Goal: Transaction & Acquisition: Purchase product/service

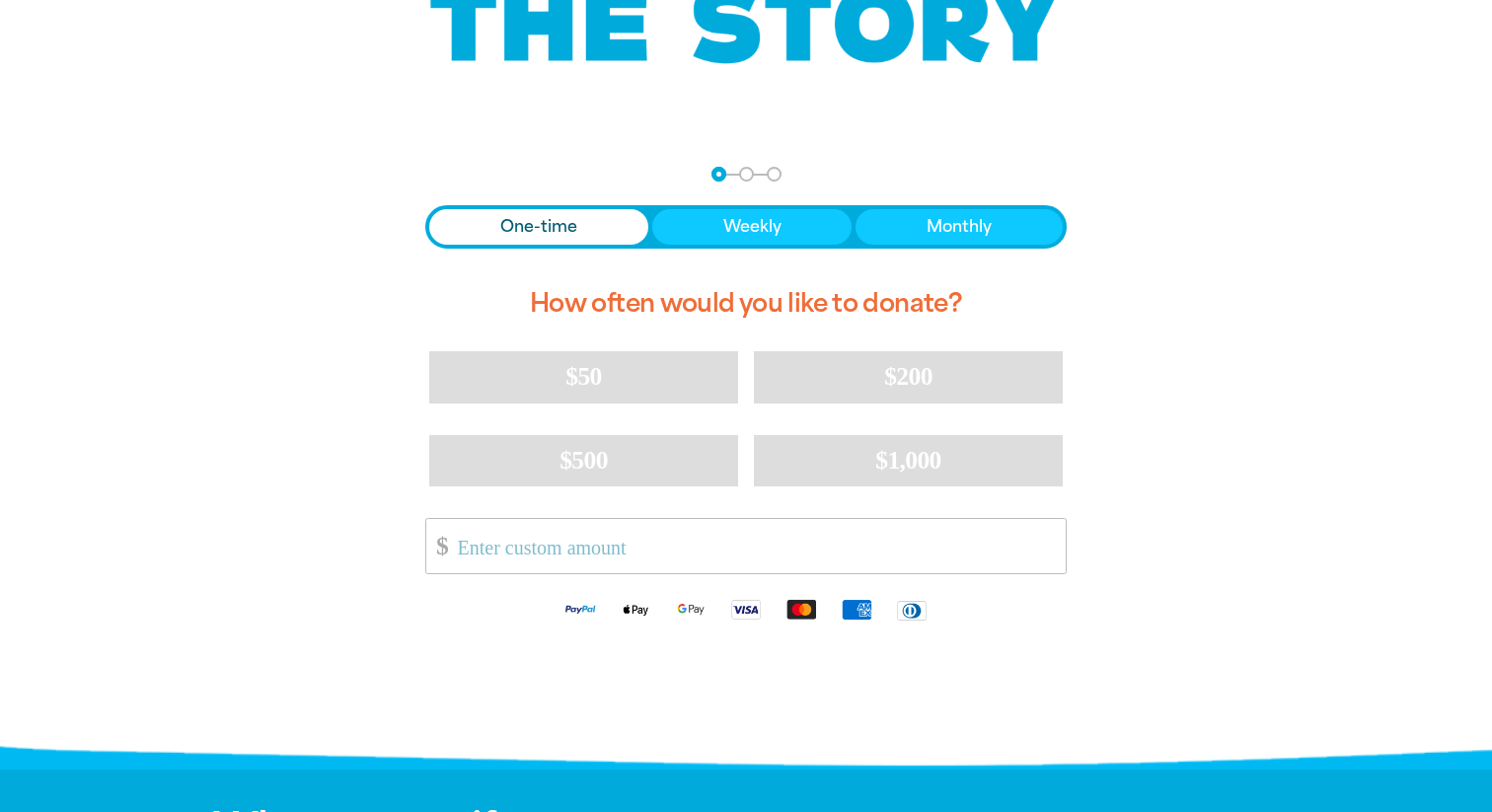
scroll to position [269, 0]
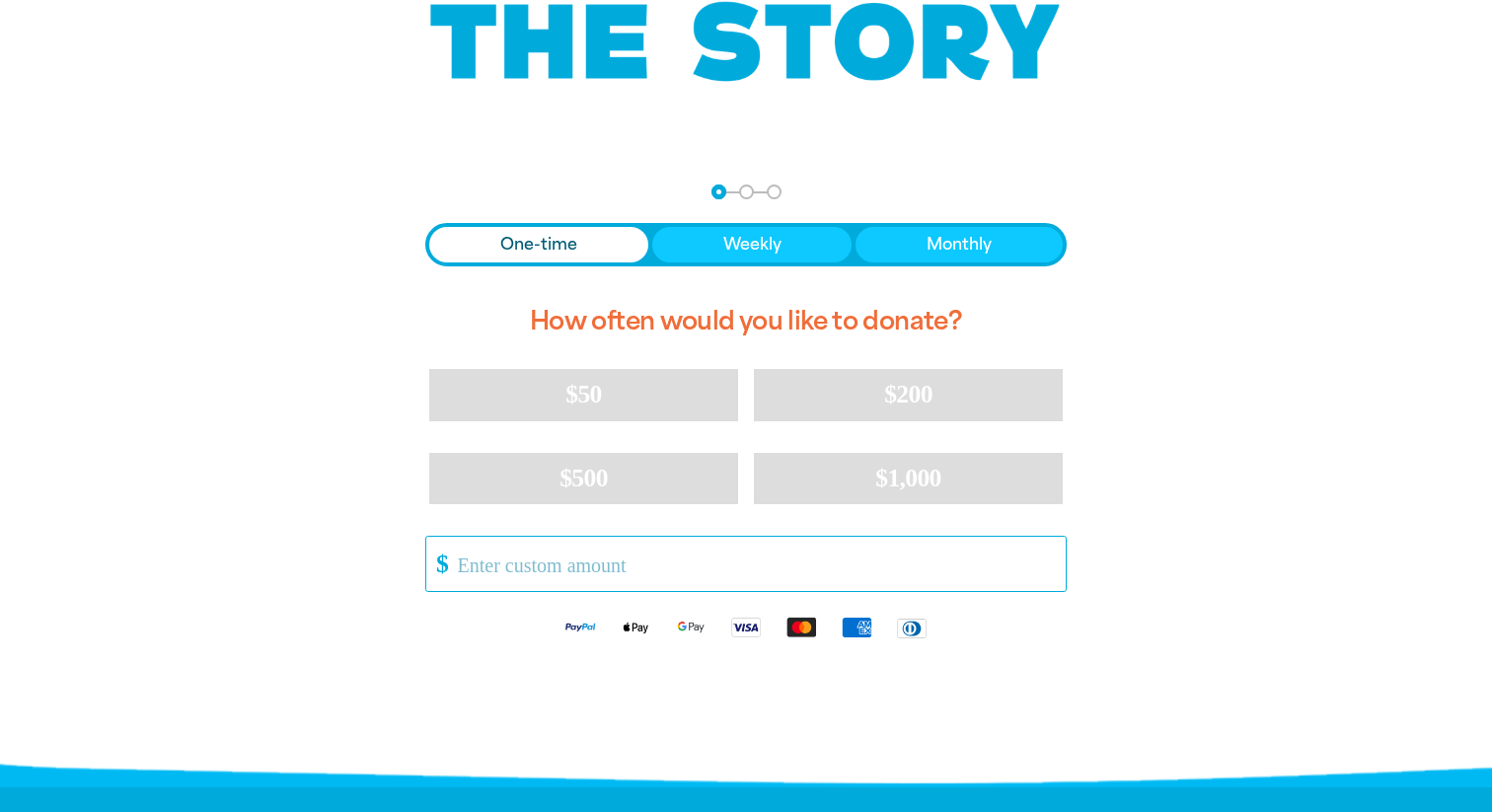
click at [485, 567] on input "Other Amount" at bounding box center [754, 564] width 622 height 54
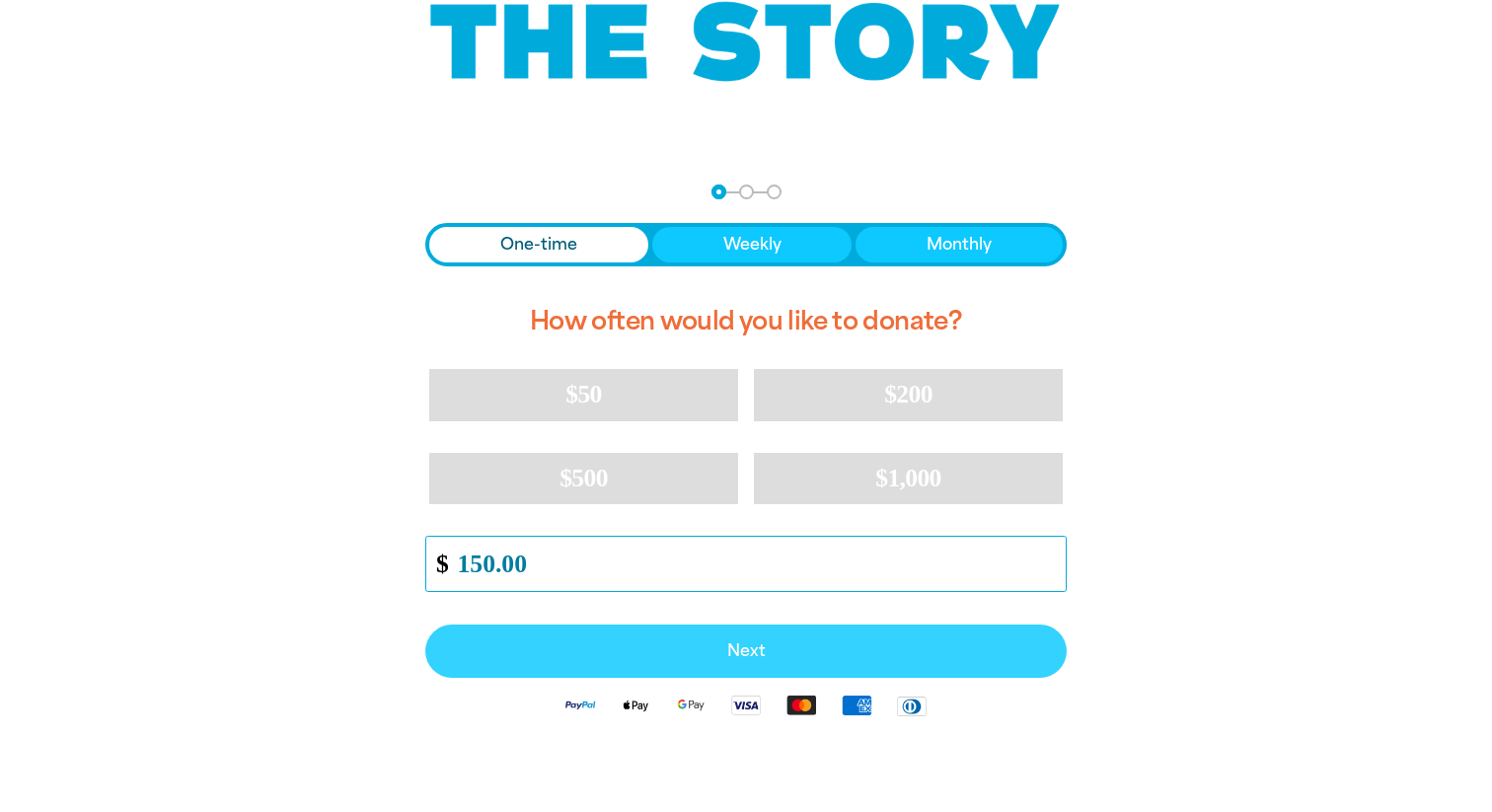
type input "150.00"
click at [731, 657] on span "Next" at bounding box center [746, 651] width 598 height 16
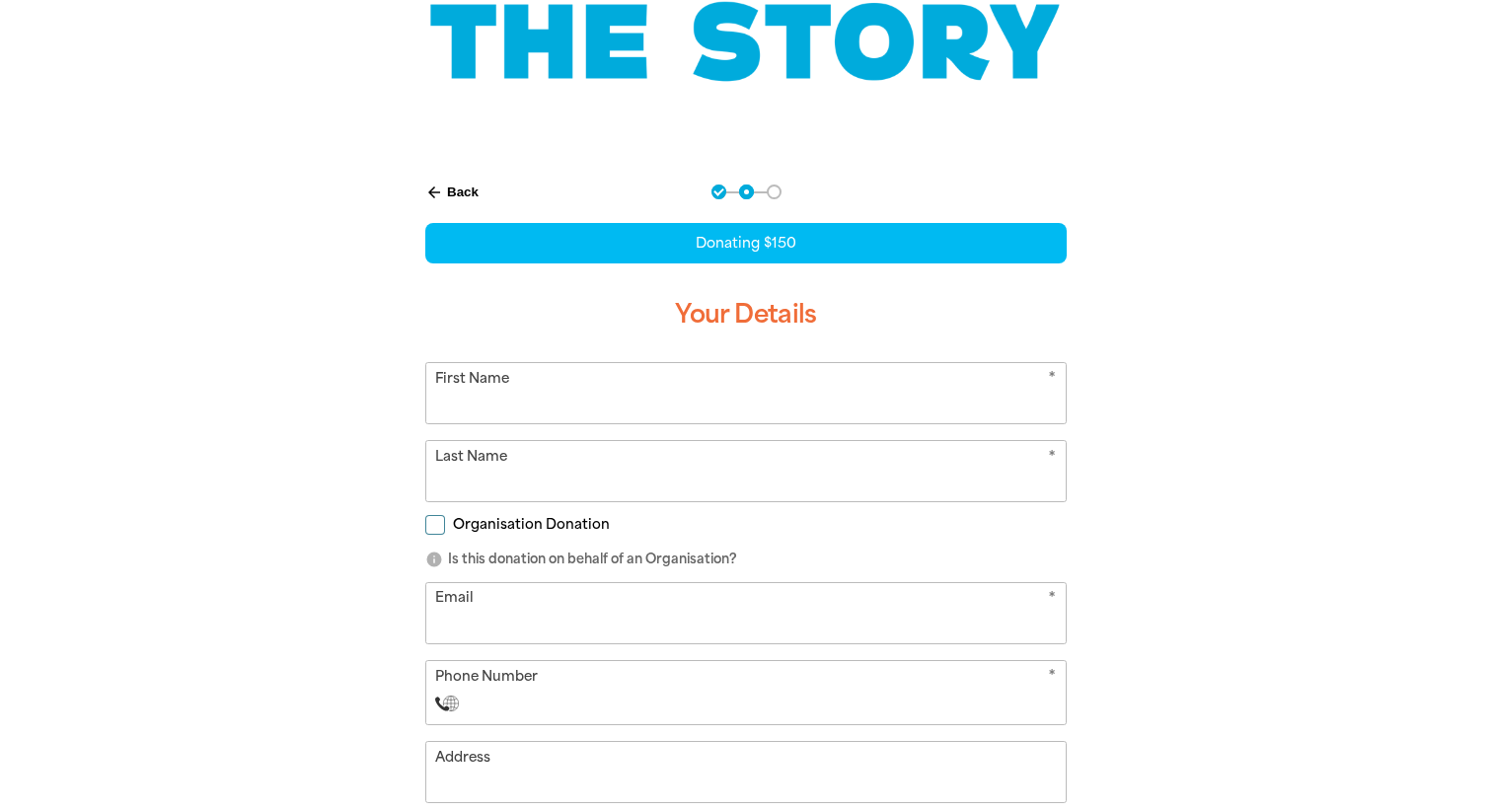
click at [538, 398] on input "First Name" at bounding box center [746, 393] width 640 height 60
type input "m"
type input "Maree"
click at [506, 465] on input "Last Name" at bounding box center [746, 471] width 640 height 60
type input "[PERSON_NAME]"
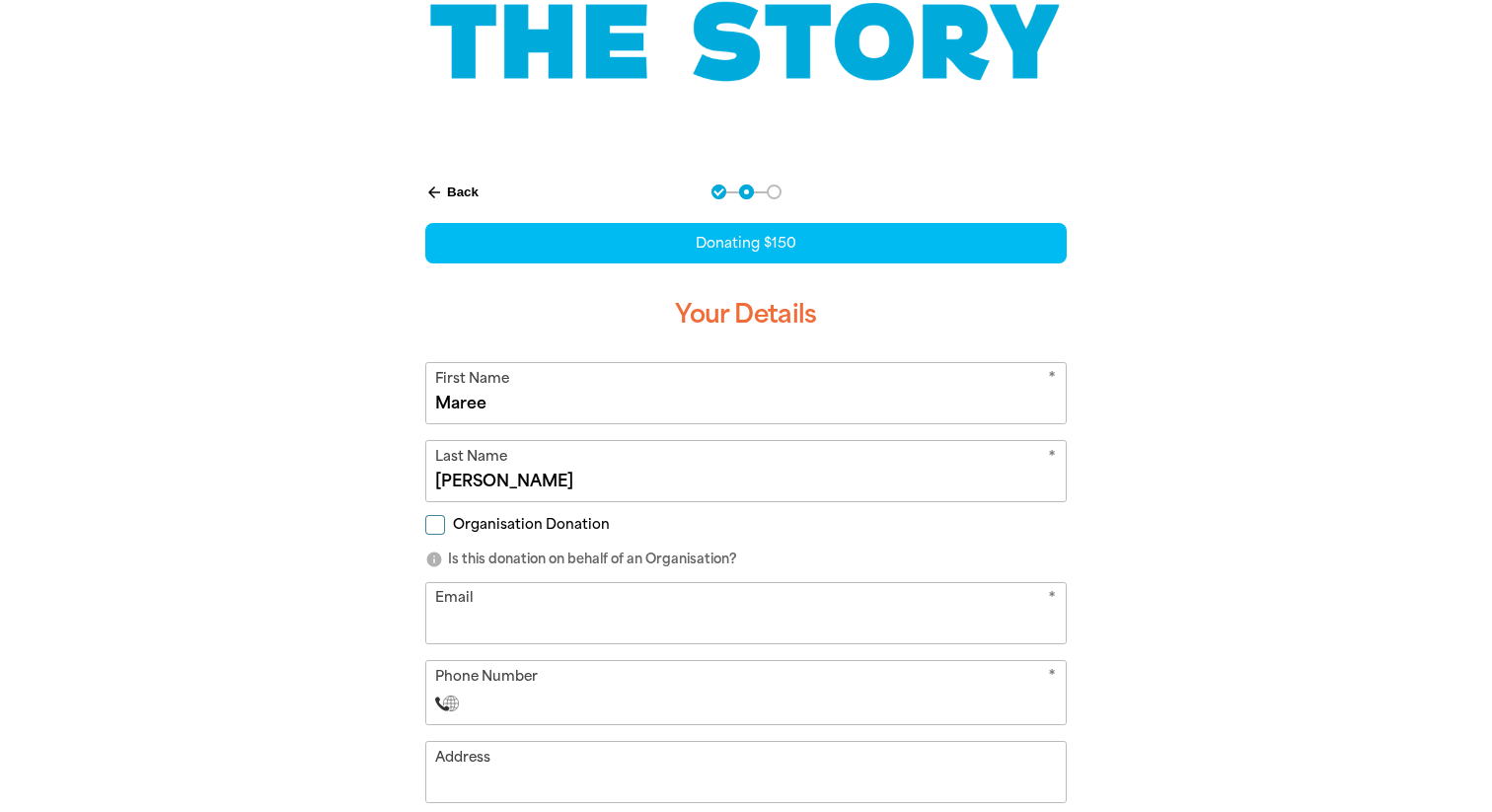
click at [469, 603] on input "Email" at bounding box center [746, 612] width 640 height 60
type input "[EMAIL_ADDRESS][DOMAIN_NAME]"
click at [487, 696] on input "Phone Number" at bounding box center [766, 703] width 583 height 24
type input "+0"
type input "[PHONE_NUMBER]"
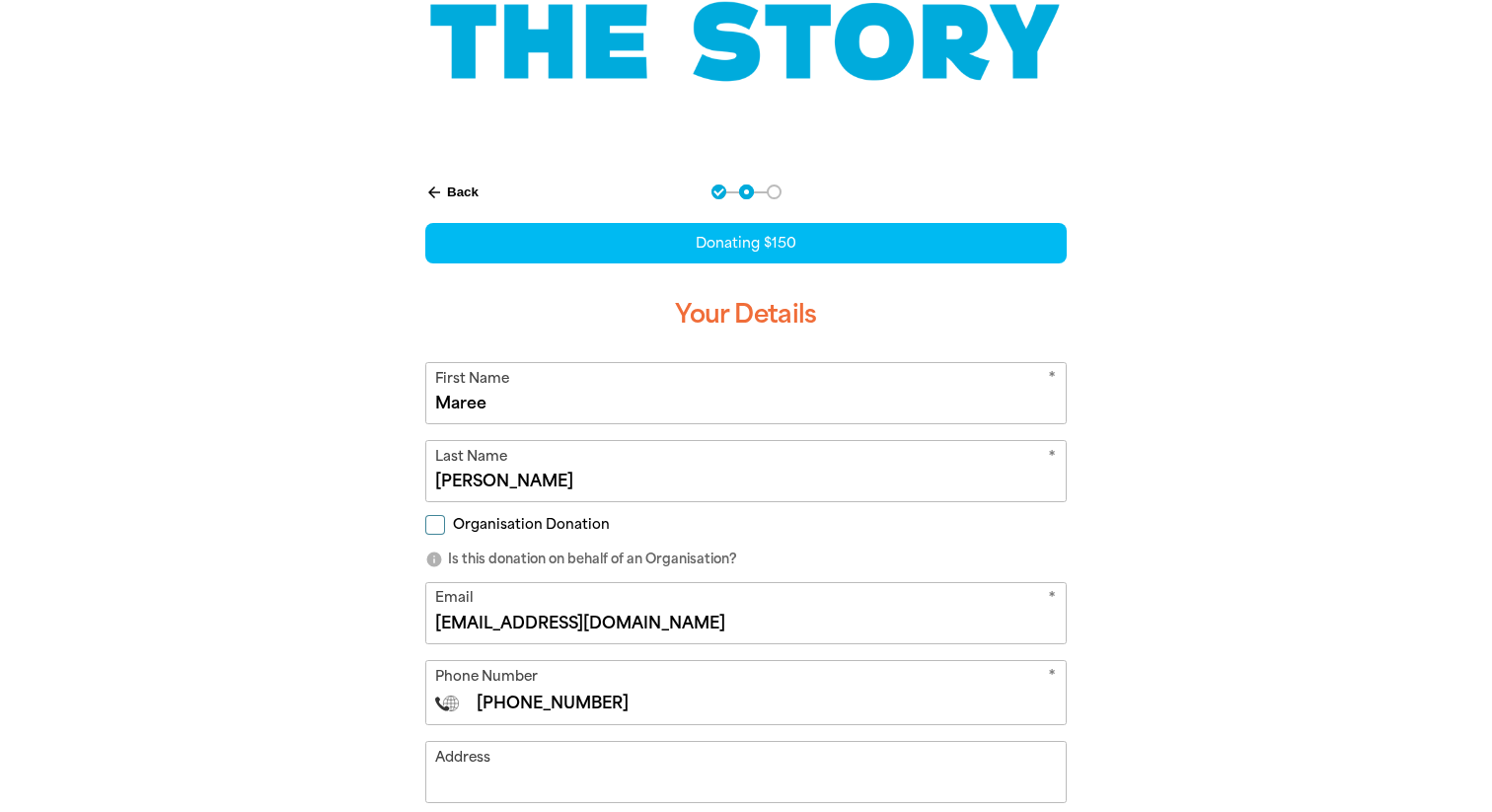
select select "AU"
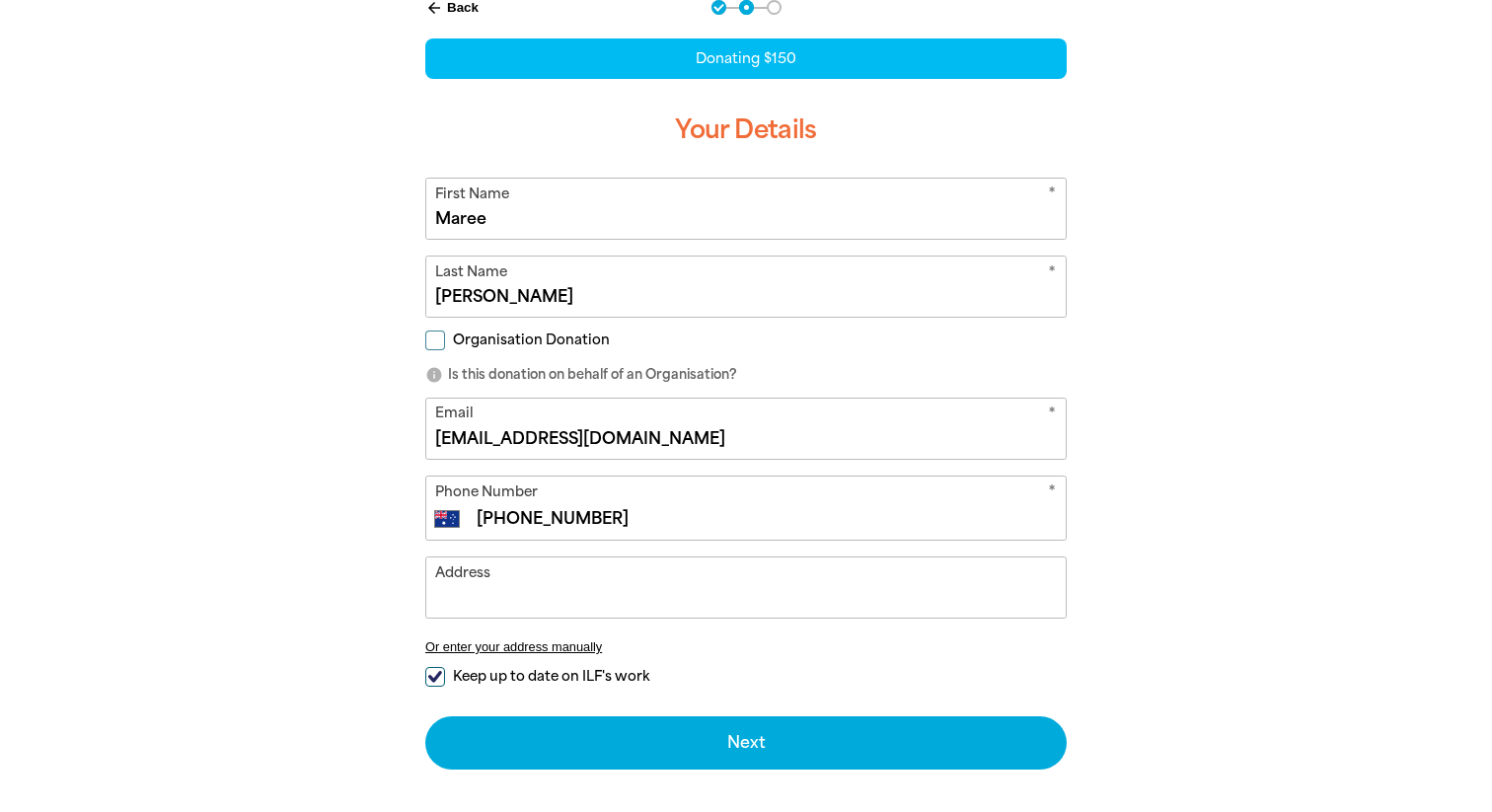
scroll to position [463, 0]
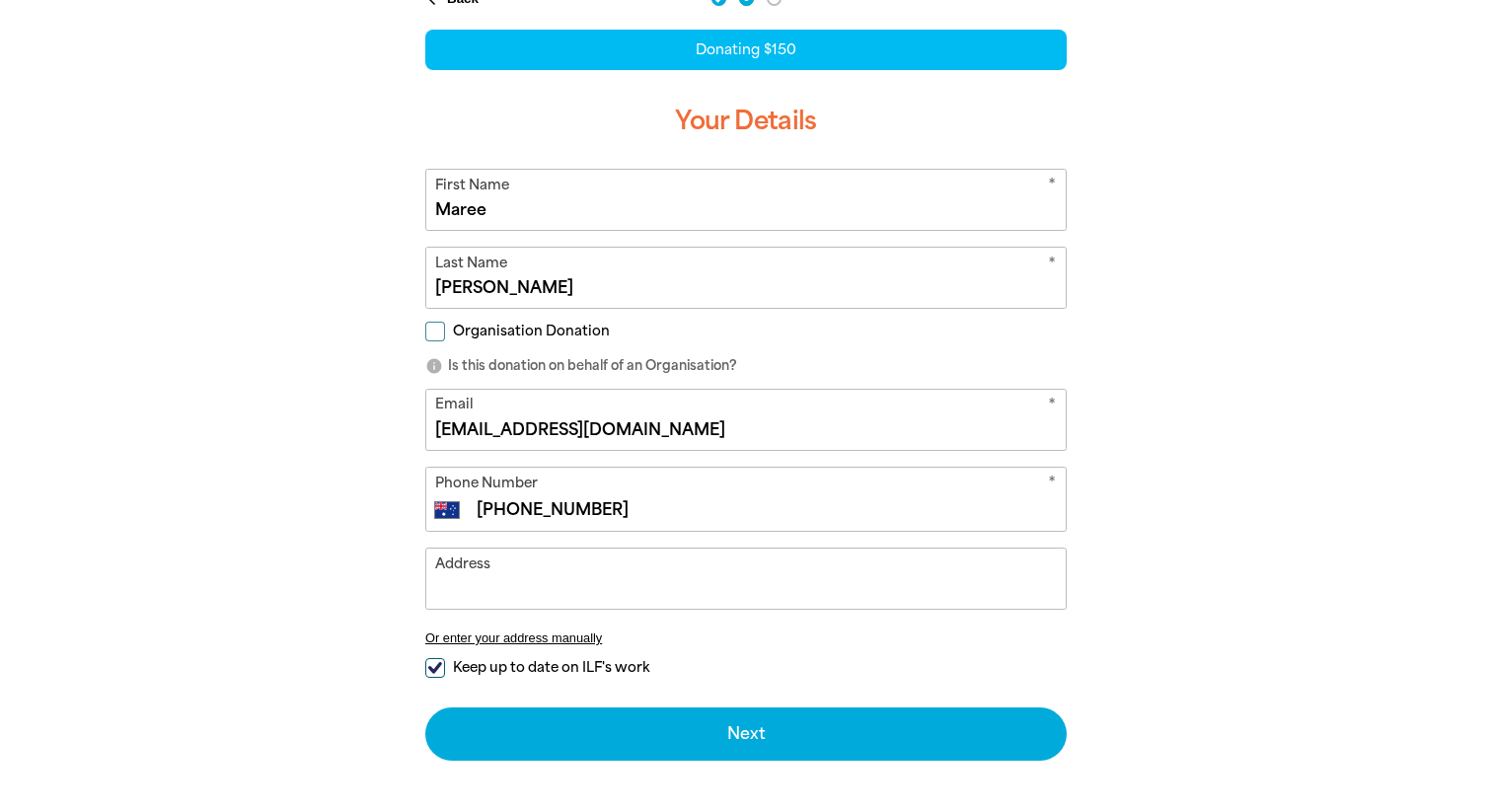
type input "[PHONE_NUMBER]"
click at [501, 588] on input "Address" at bounding box center [746, 579] width 640 height 60
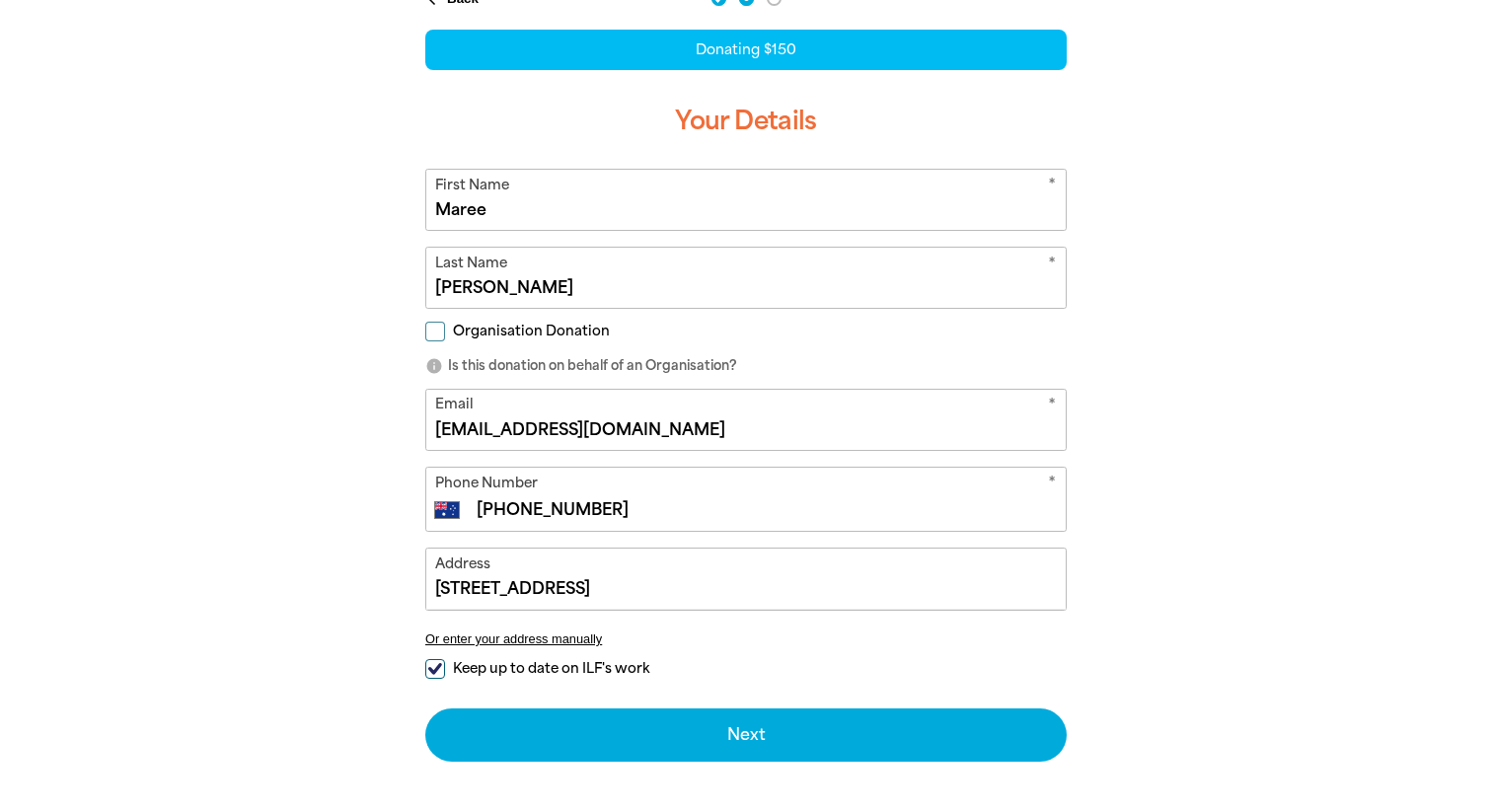
click at [450, 582] on input "[STREET_ADDRESS]" at bounding box center [746, 579] width 640 height 60
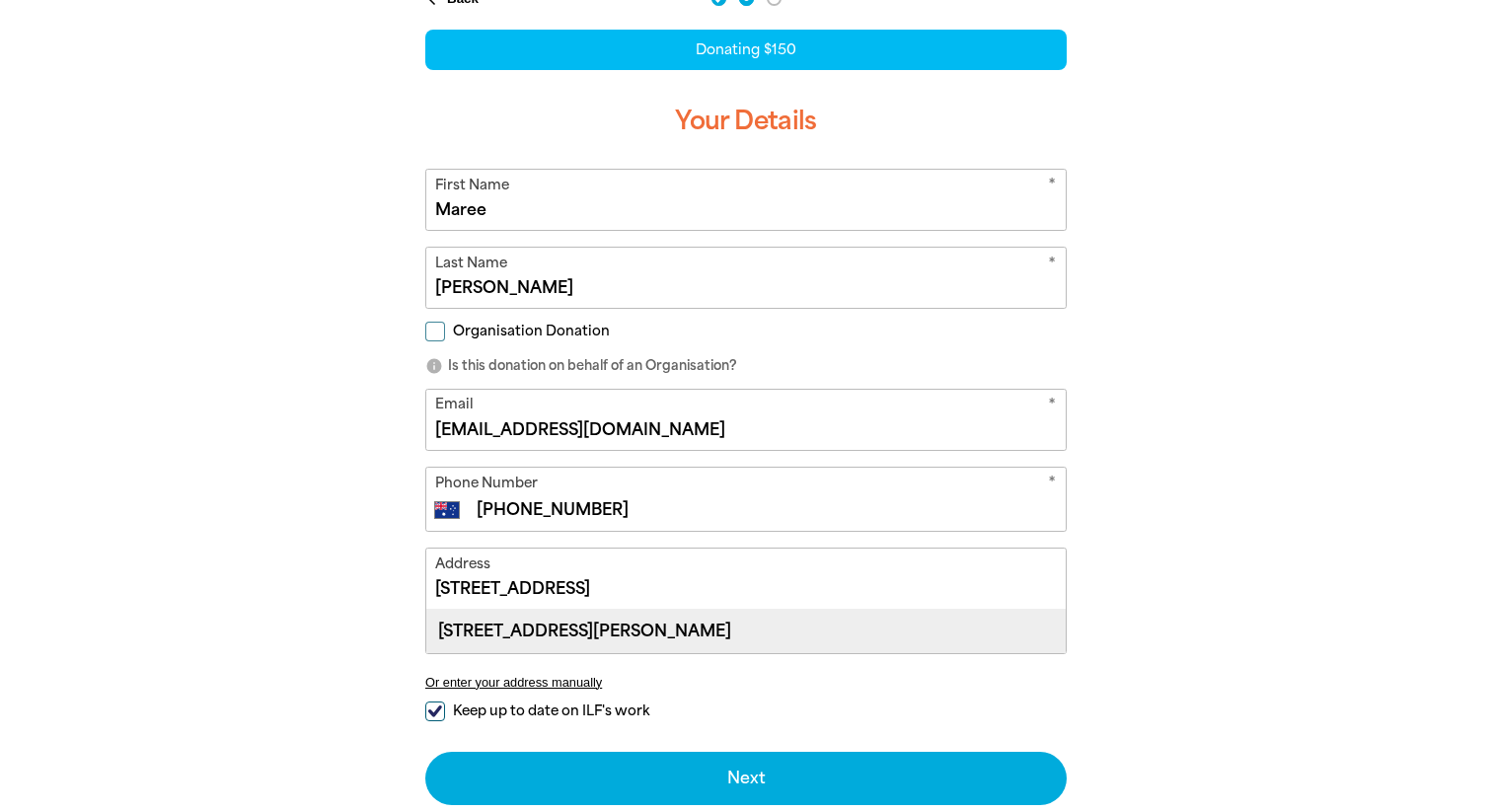
click at [623, 623] on div "[STREET_ADDRESS][PERSON_NAME]" at bounding box center [746, 630] width 640 height 43
type input "[STREET_ADDRESS][PERSON_NAME]"
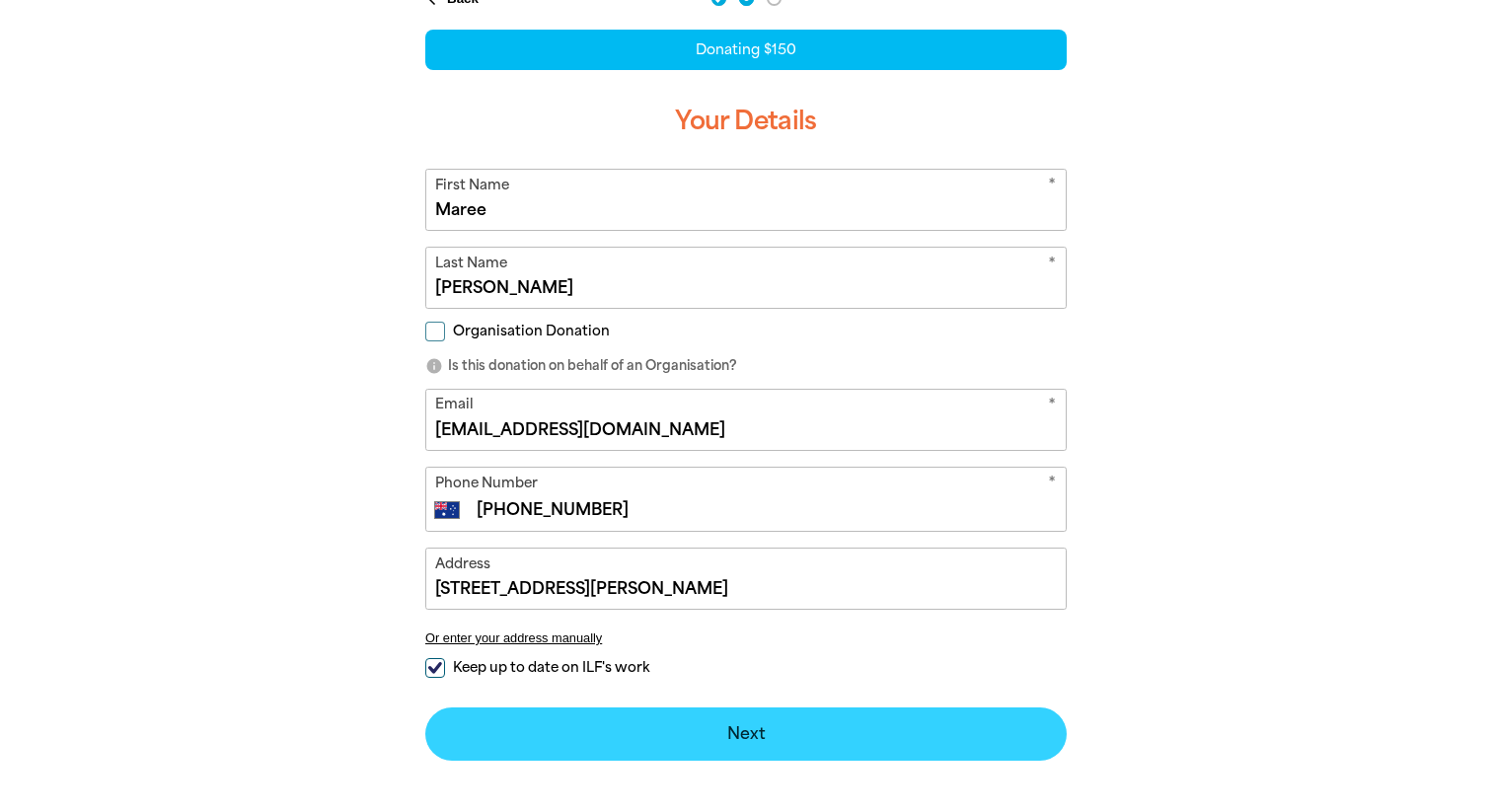
click at [731, 733] on button "Next chevron_right" at bounding box center [746, 733] width 642 height 53
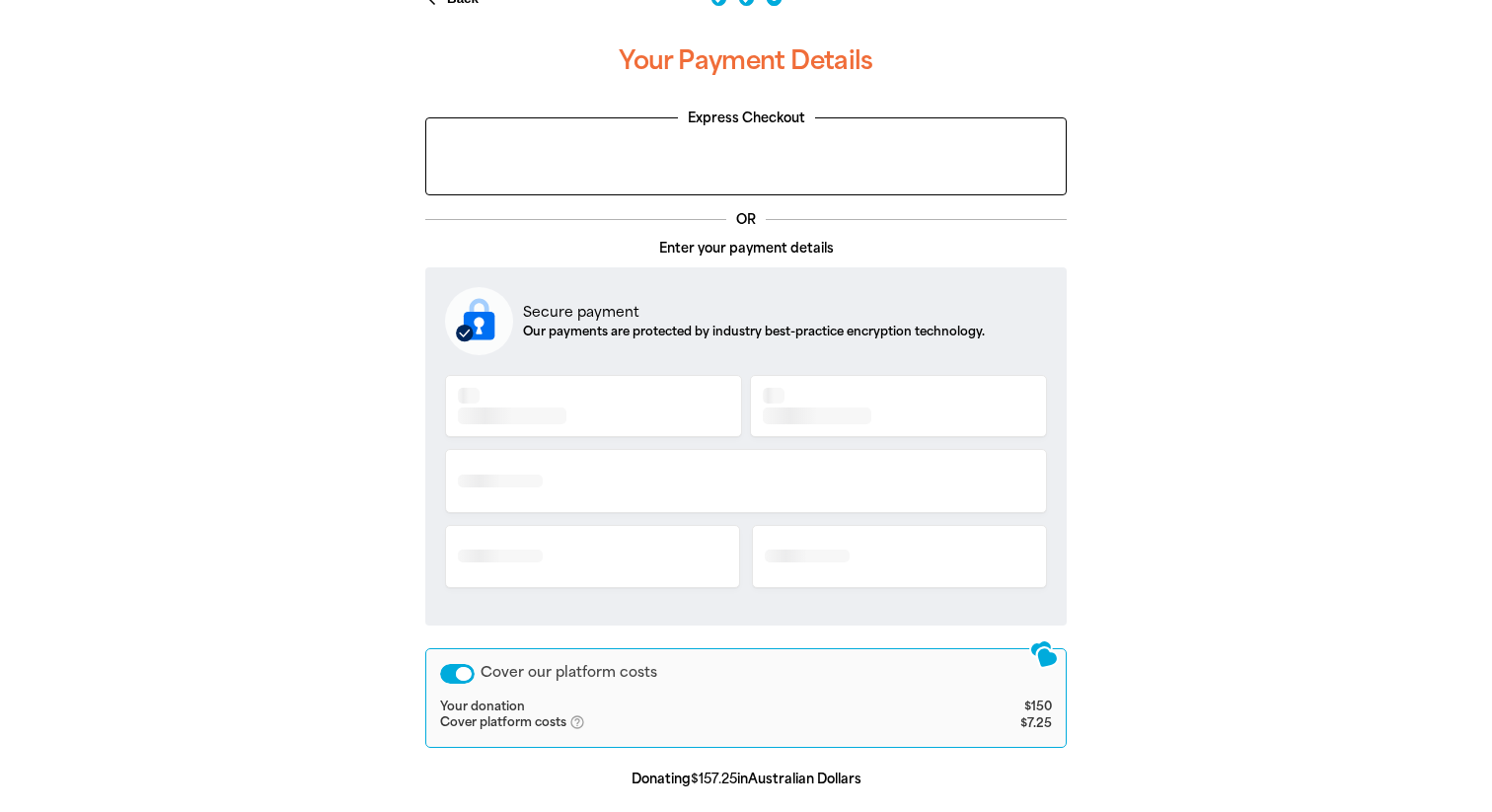
scroll to position [405, 0]
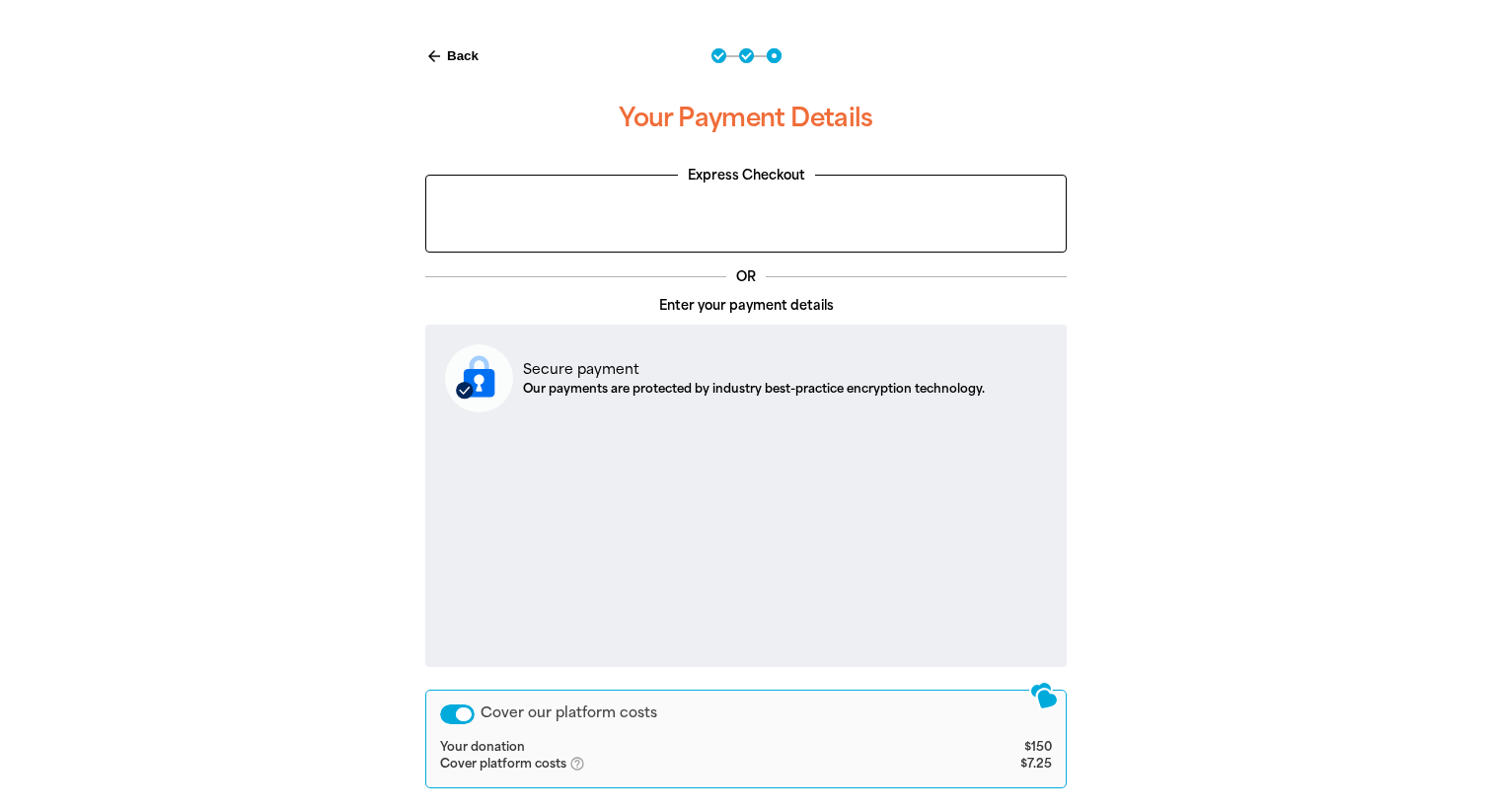
click at [457, 716] on div "Cover our platform costs" at bounding box center [457, 714] width 35 height 20
